Goal: Transaction & Acquisition: Book appointment/travel/reservation

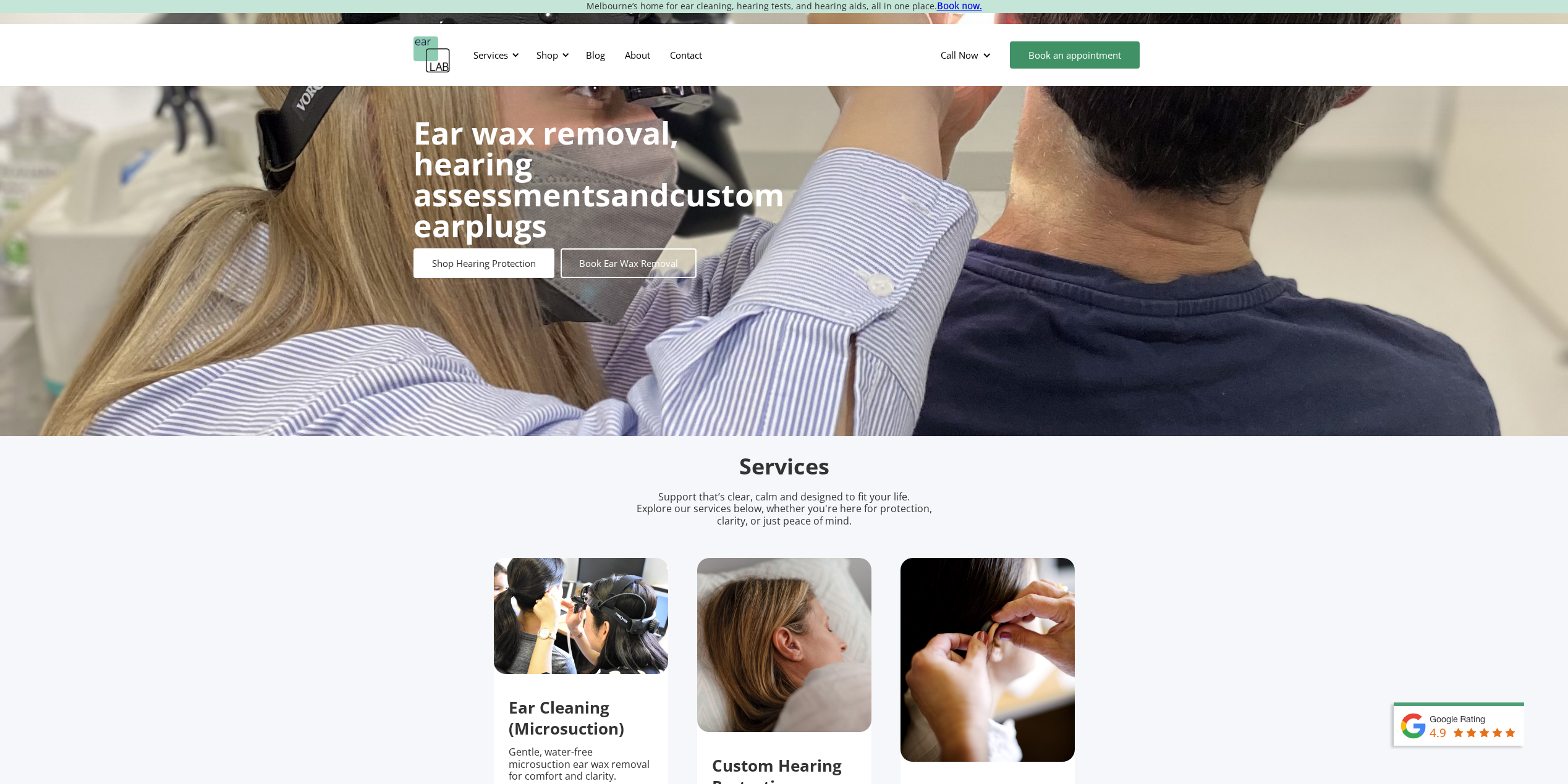
scroll to position [123, 0]
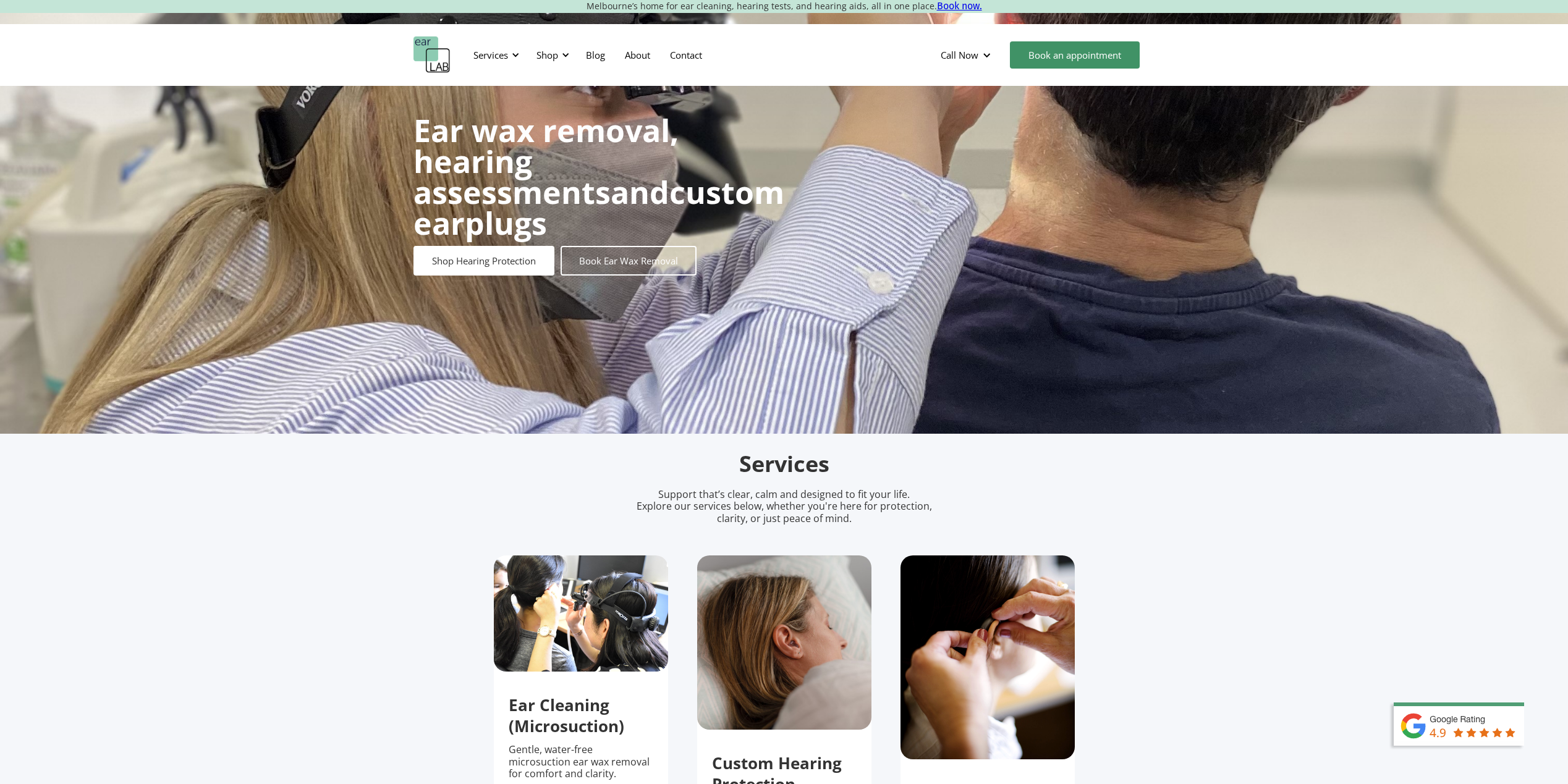
drag, startPoint x: 669, startPoint y: 259, endPoint x: 686, endPoint y: 267, distance: 18.8
click at [669, 259] on link "Book Ear Wax Removal" at bounding box center [629, 261] width 136 height 30
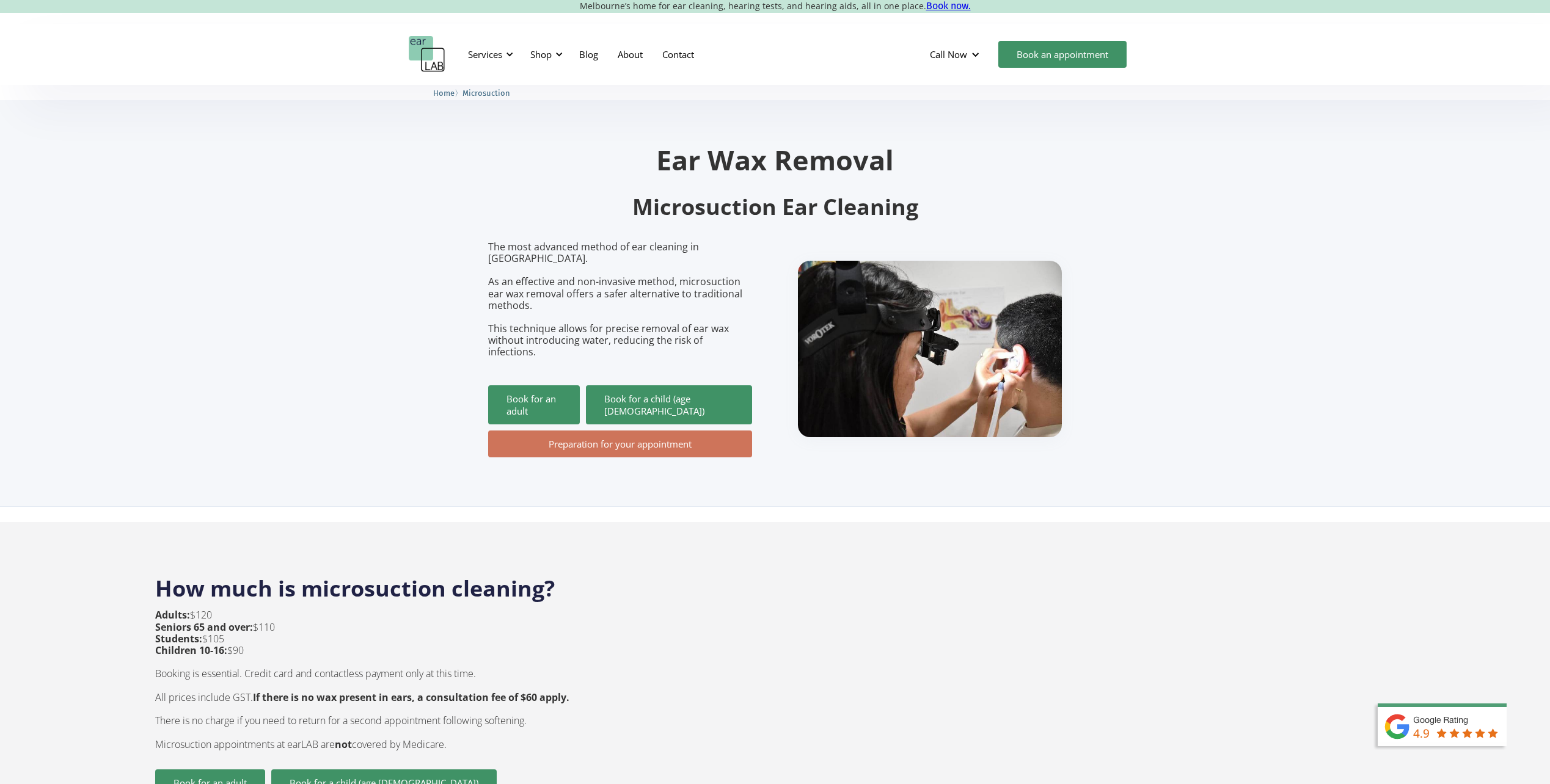
click at [635, 430] on link "Preparation for your appointment" at bounding box center [621, 443] width 264 height 27
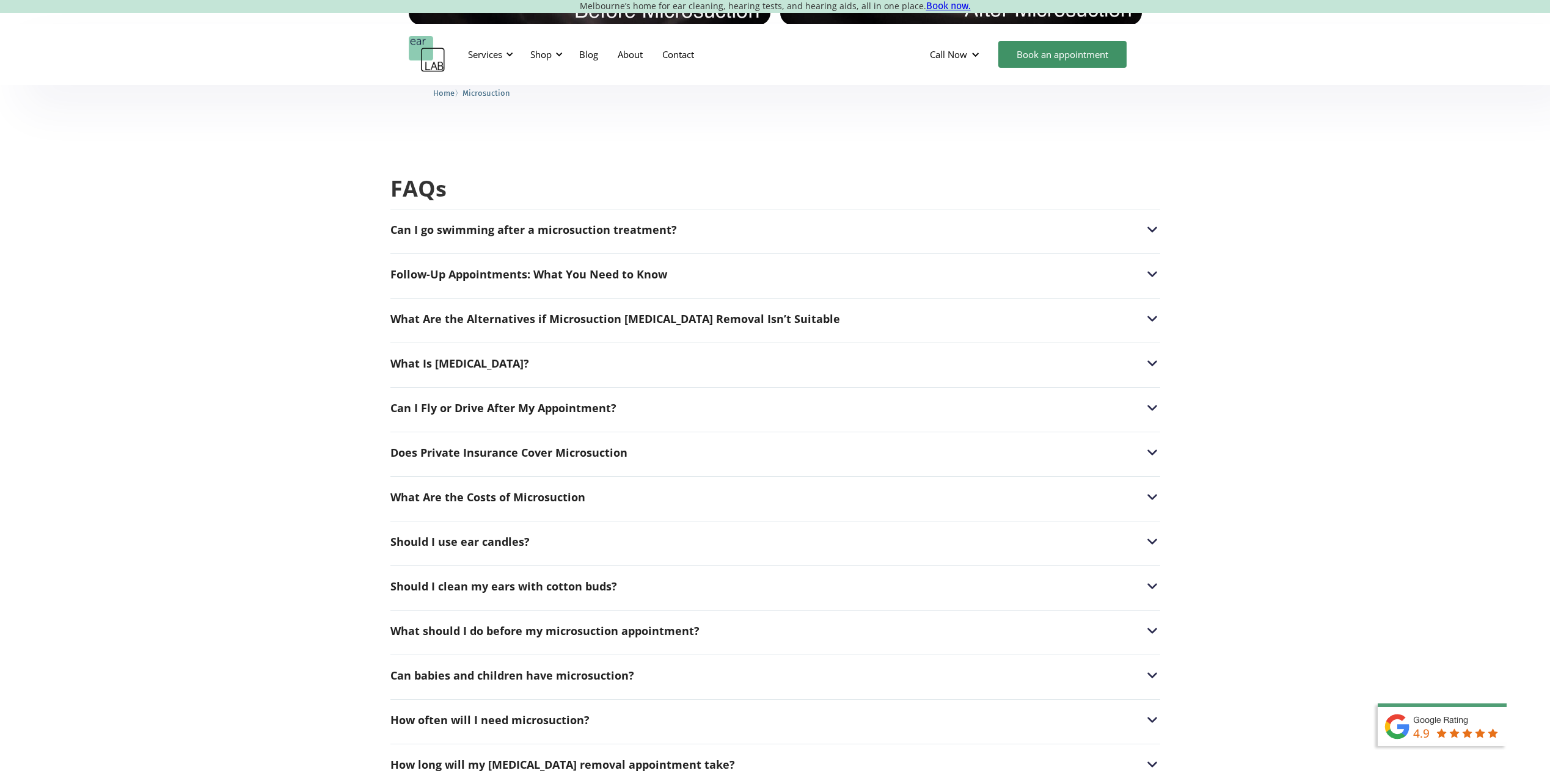
scroll to position [3055, 0]
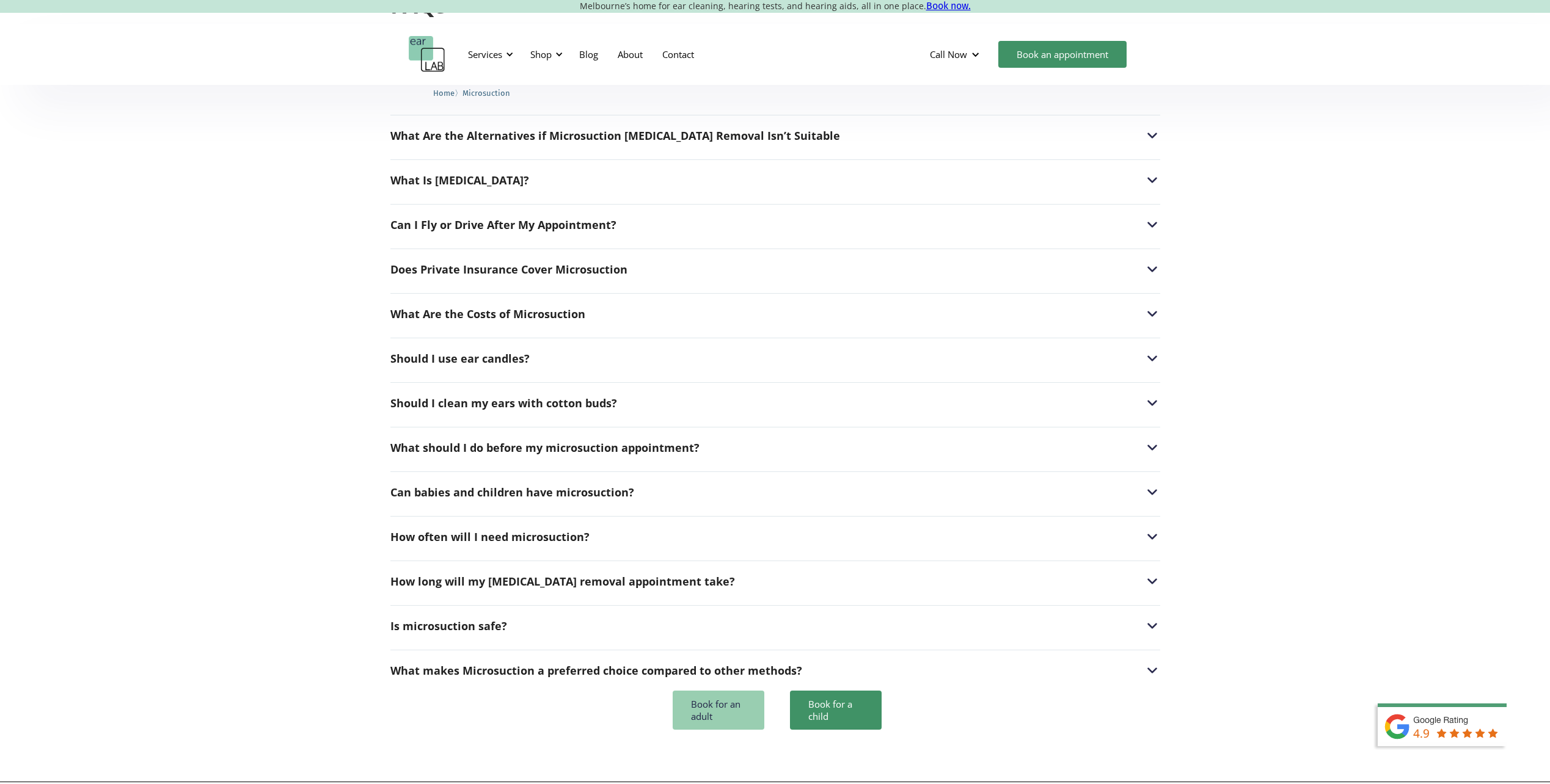
click at [714, 691] on link "Book for an adult" at bounding box center [718, 710] width 91 height 39
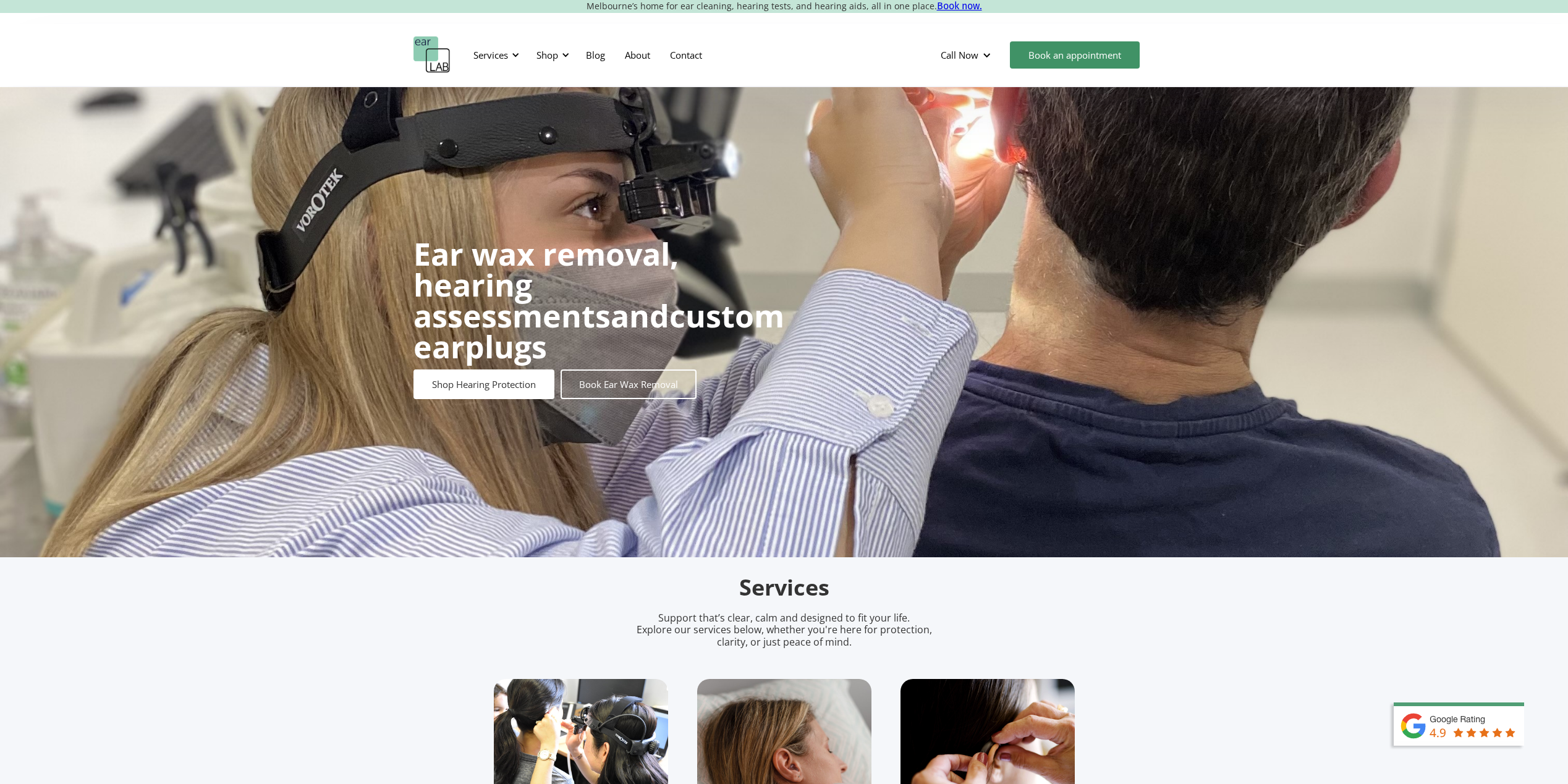
scroll to position [62, 0]
